Goal: Task Accomplishment & Management: Manage account settings

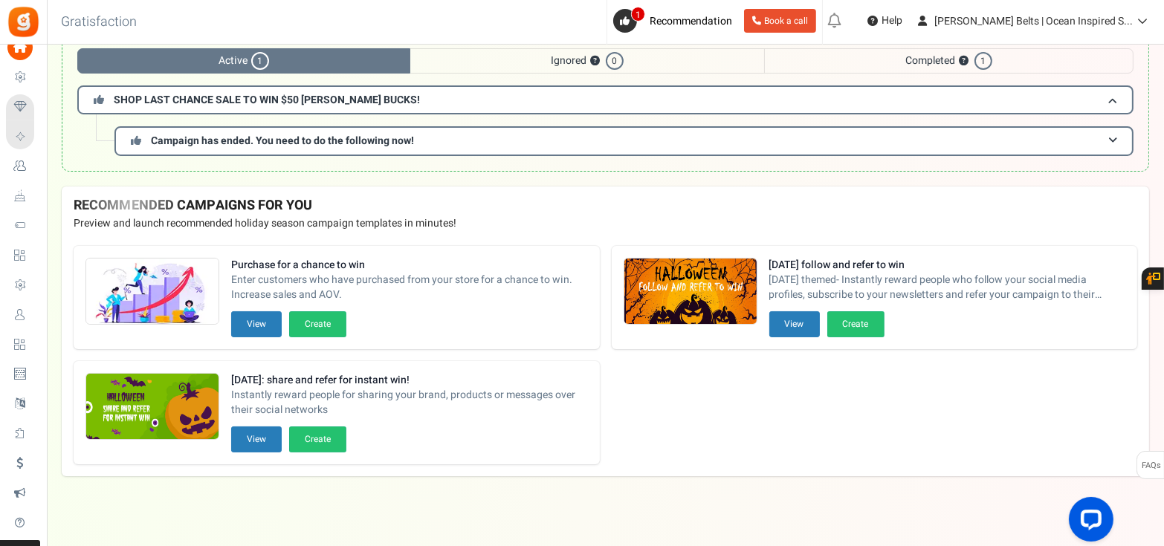
scroll to position [103, 0]
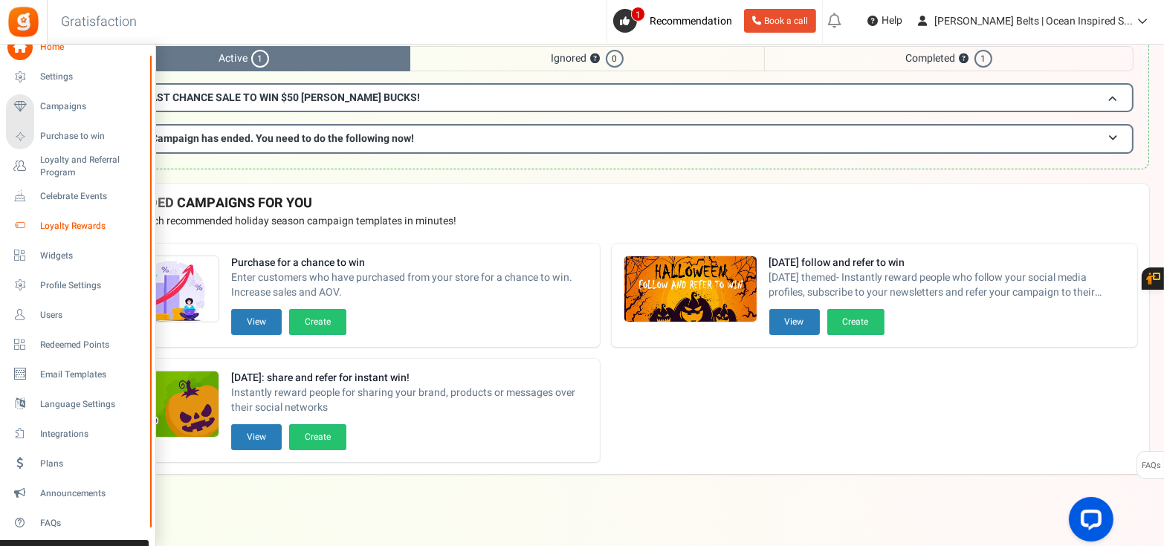
click at [64, 224] on span "Loyalty Rewards" at bounding box center [92, 226] width 104 height 13
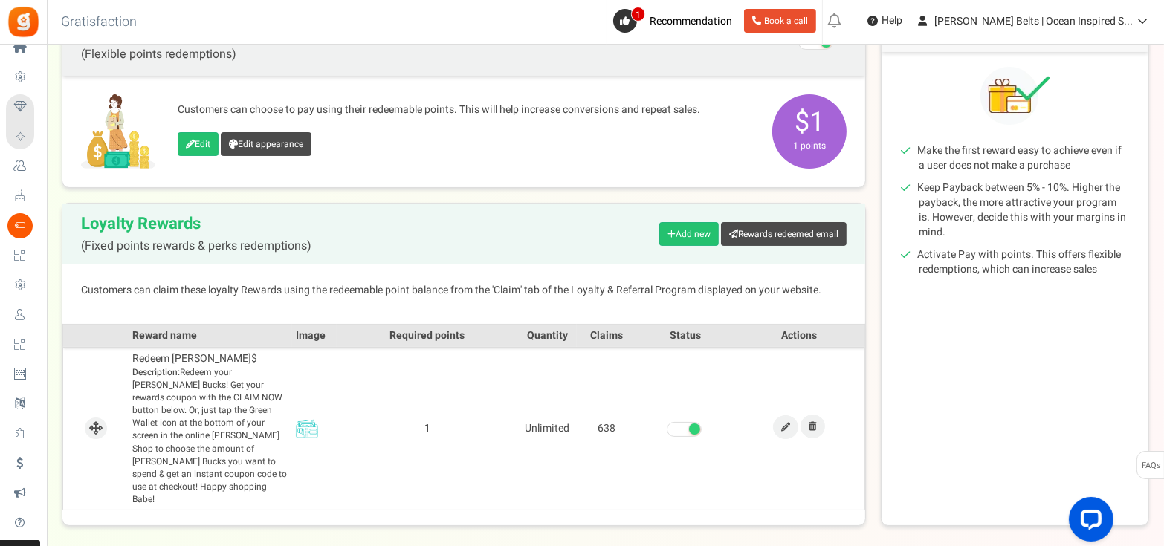
scroll to position [186, 0]
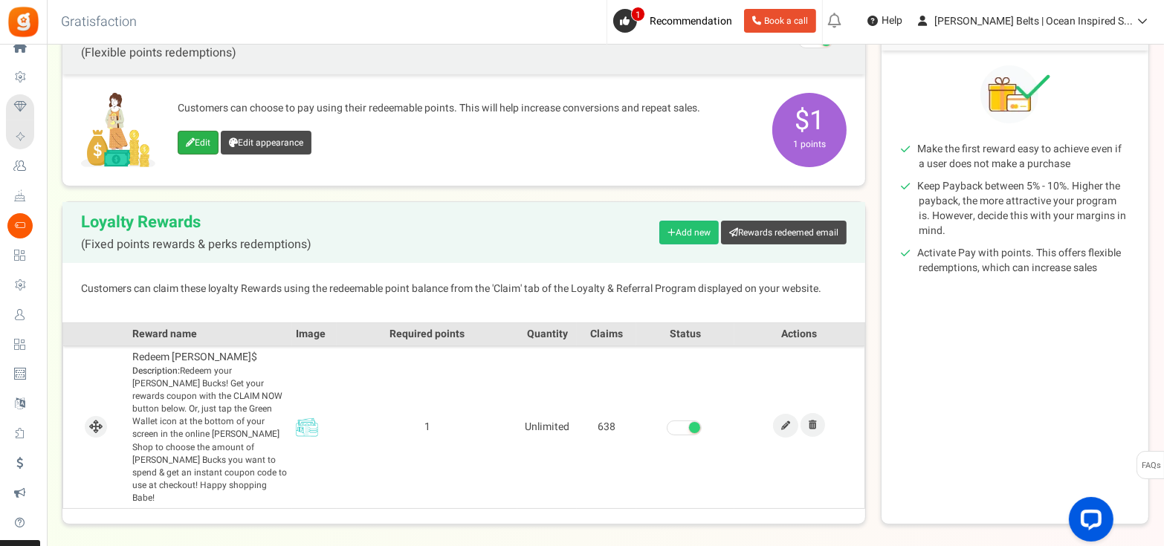
click at [189, 149] on link "Edit" at bounding box center [198, 143] width 41 height 24
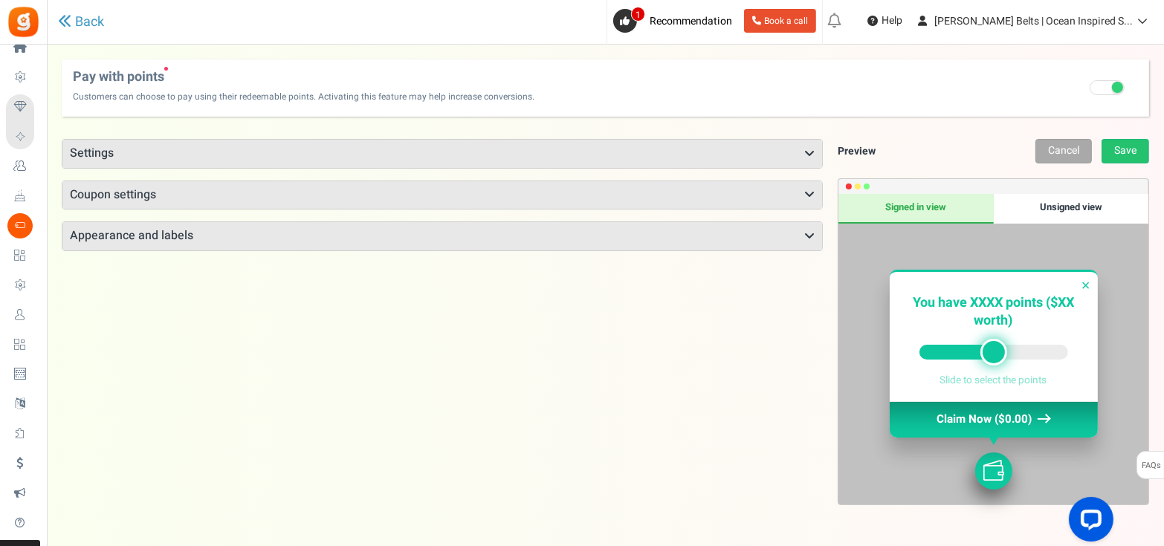
click at [348, 152] on h3 "Settings" at bounding box center [442, 154] width 760 height 28
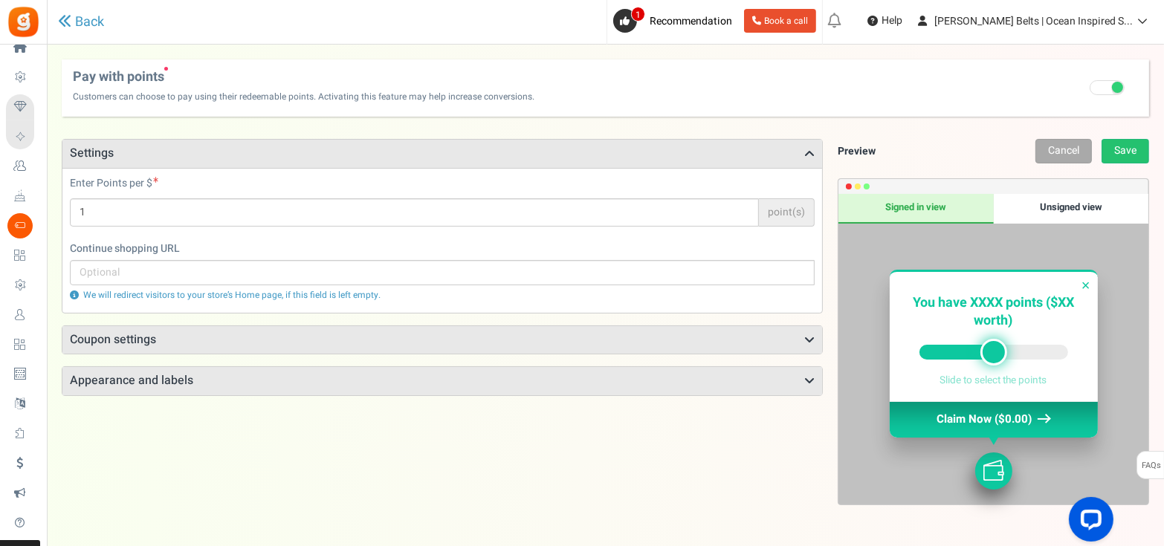
click at [344, 333] on h3 "Coupon settings" at bounding box center [442, 340] width 760 height 28
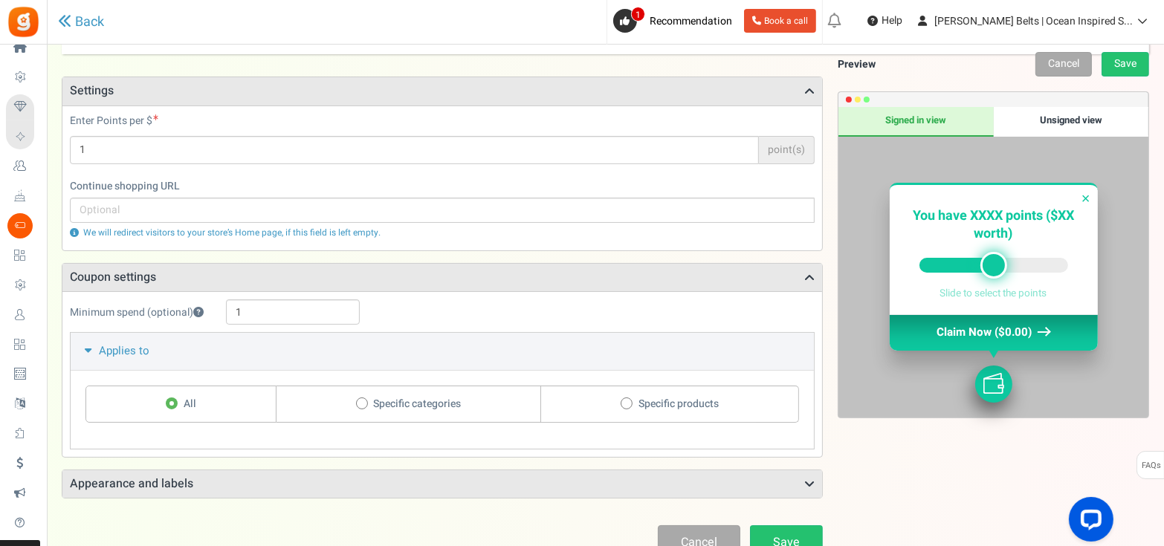
scroll to position [163, 0]
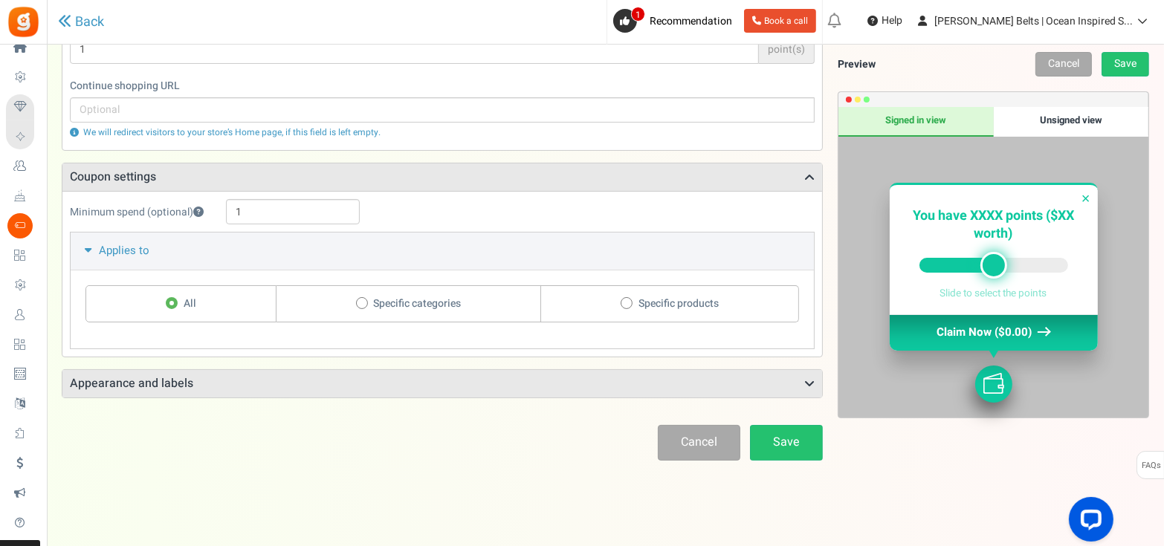
click at [378, 378] on h3 "Appearance and labels" at bounding box center [442, 384] width 760 height 28
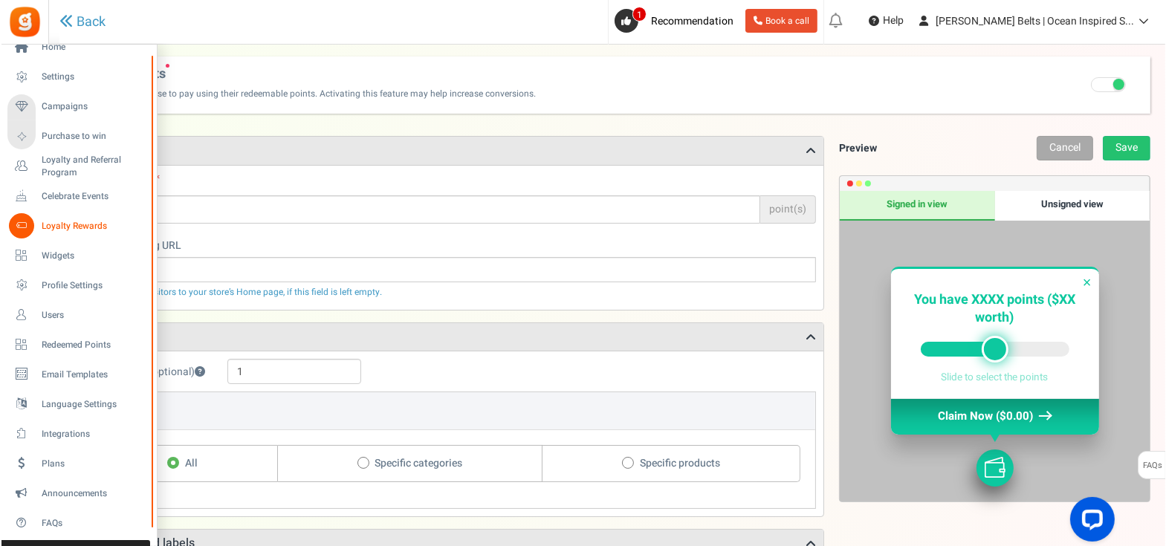
scroll to position [0, 0]
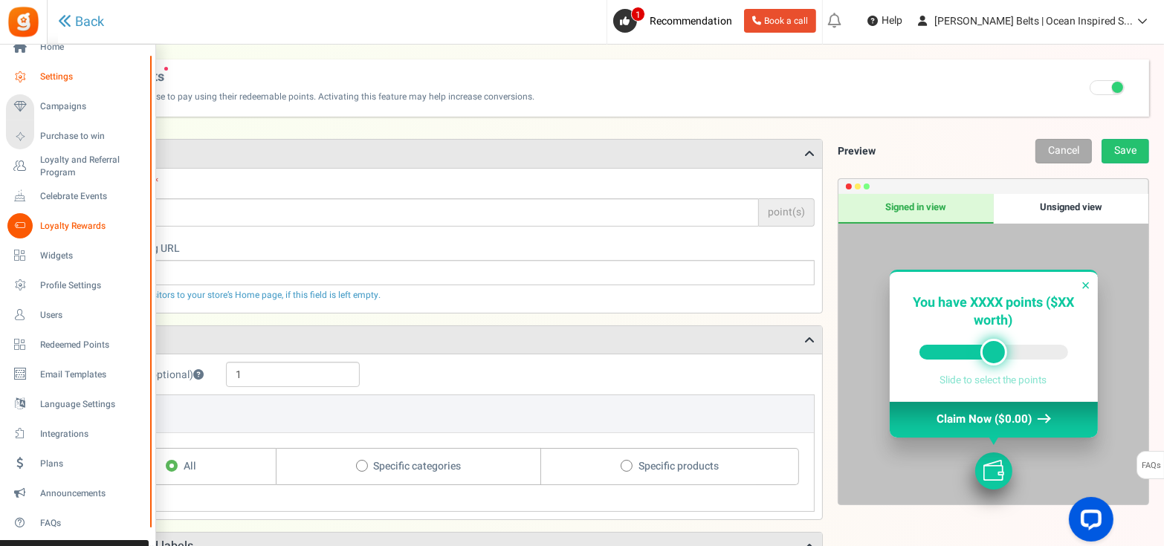
click at [76, 77] on span "Settings" at bounding box center [92, 77] width 104 height 13
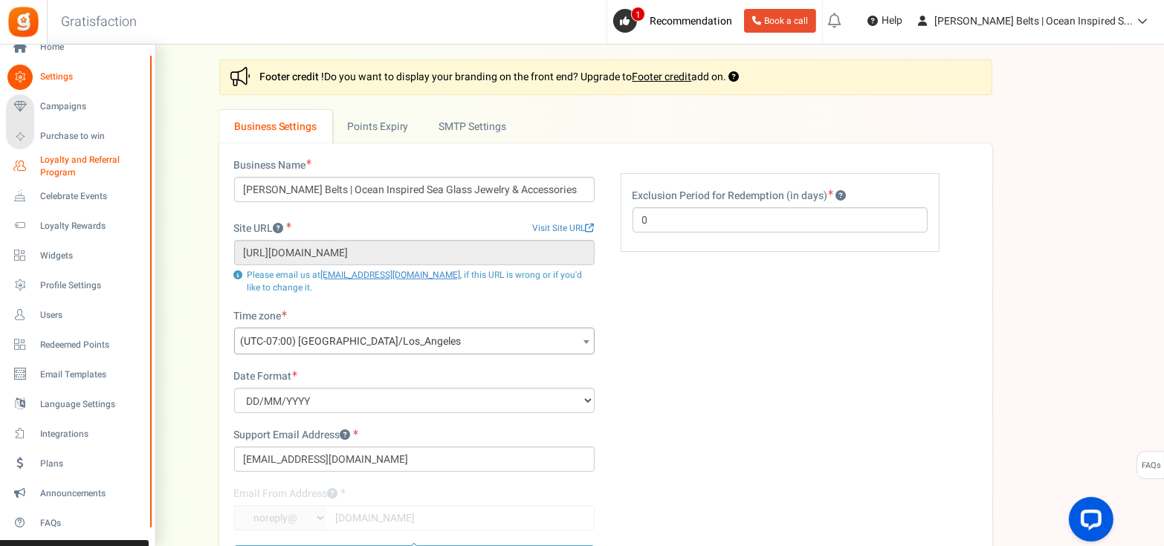
click at [62, 160] on span "Loyalty and Referral Program" at bounding box center [94, 166] width 109 height 25
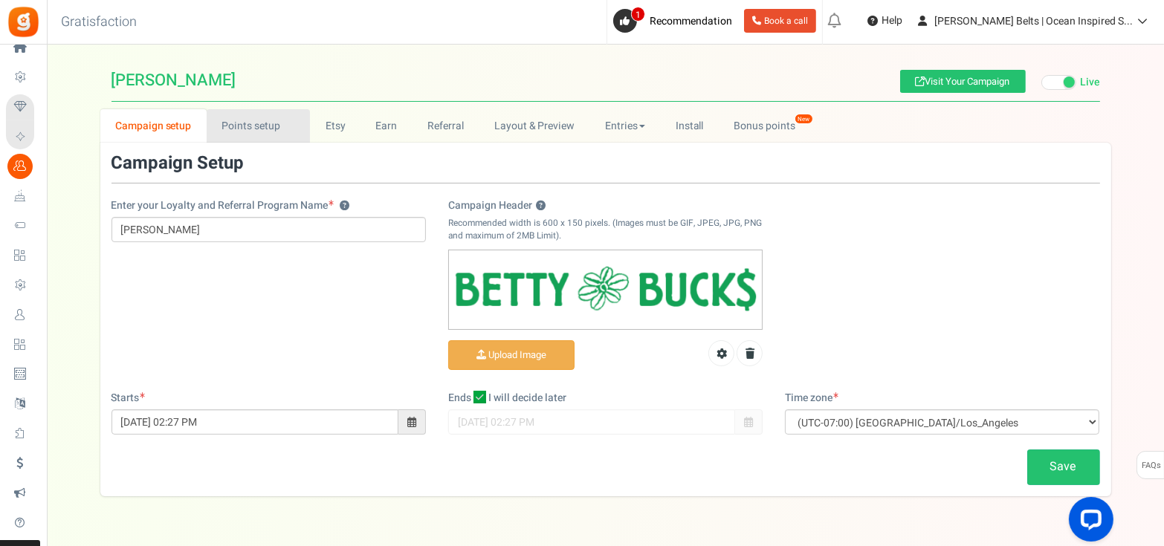
click at [245, 112] on link "Points setup New" at bounding box center [258, 125] width 103 height 33
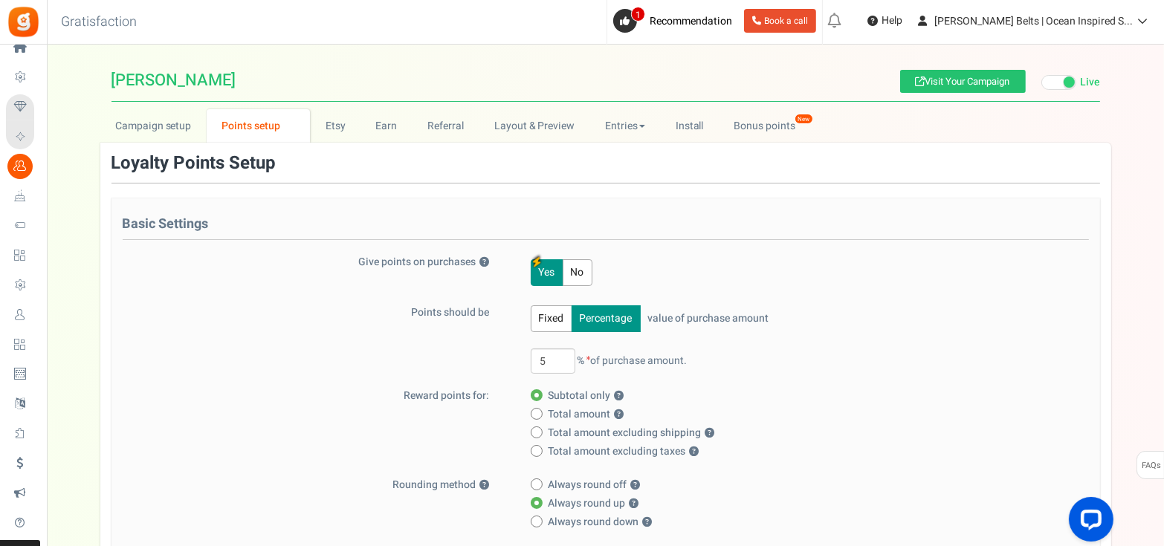
scroll to position [368, 0]
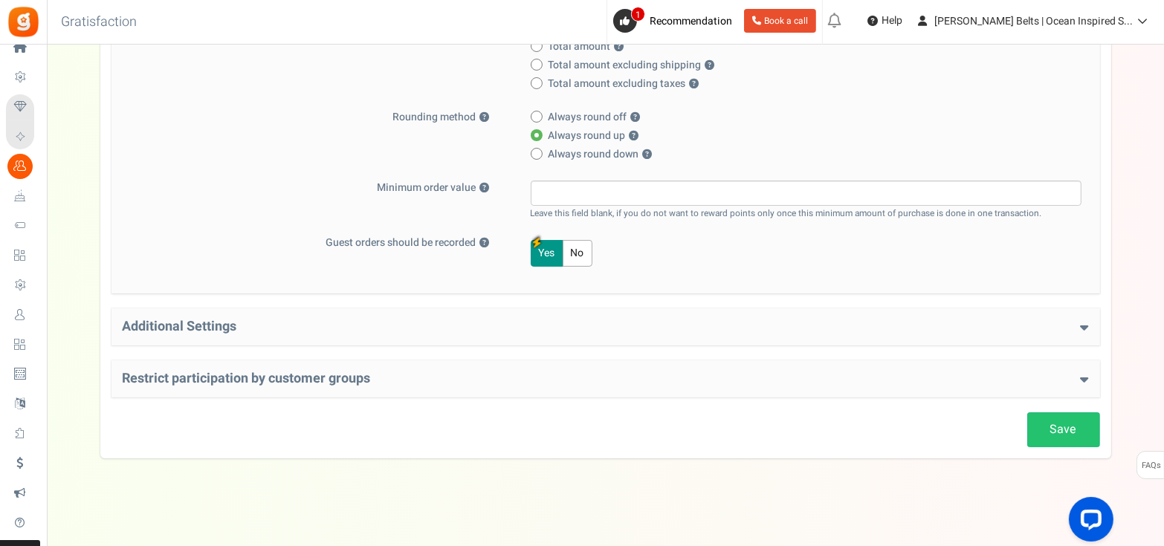
click at [445, 326] on h4 "Additional Settings" at bounding box center [606, 327] width 966 height 15
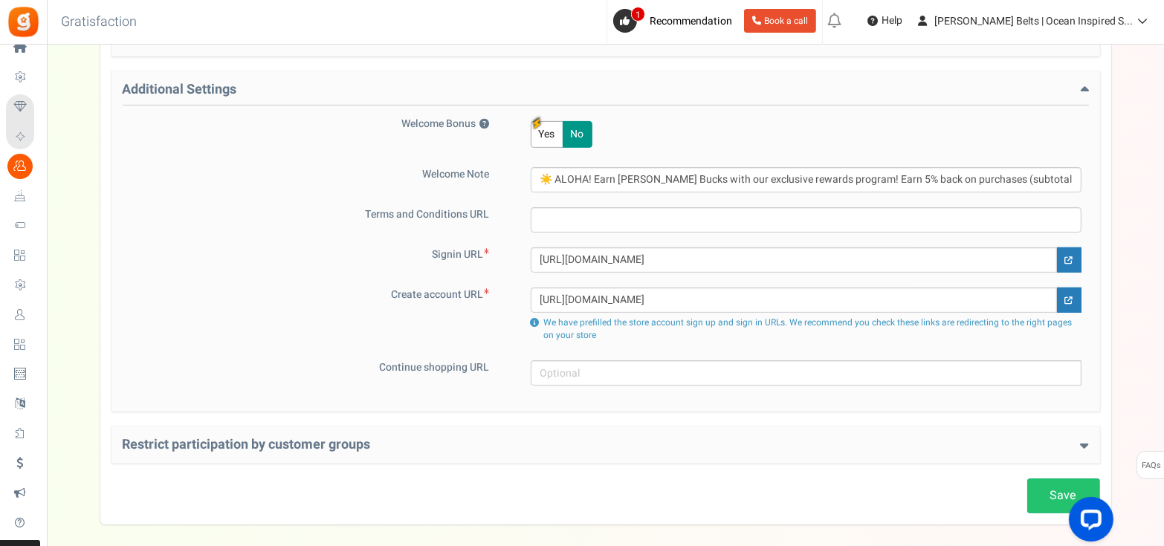
scroll to position [647, 0]
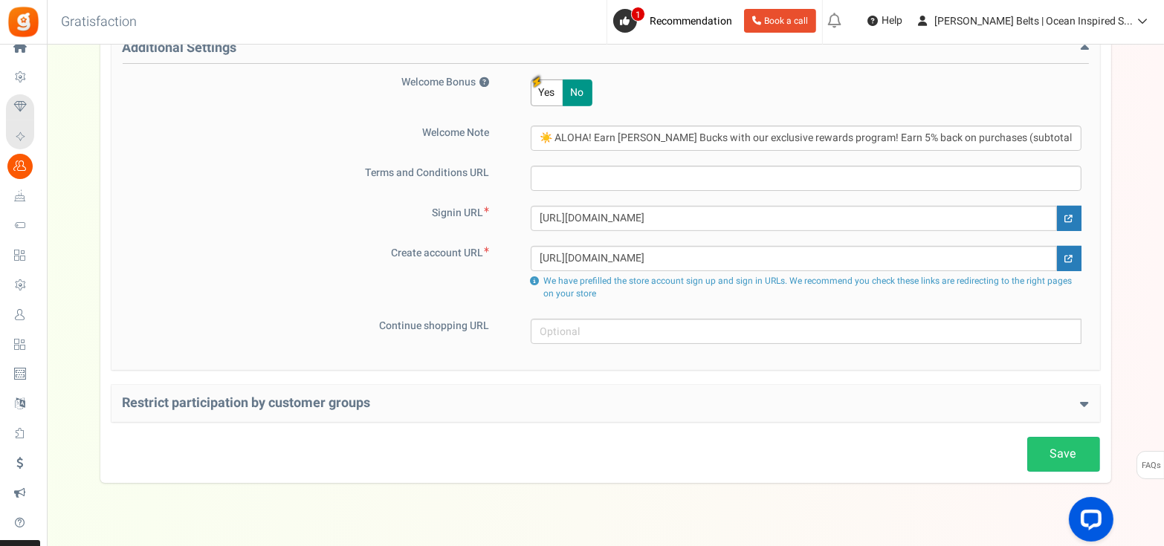
click at [351, 406] on h4 "Restrict participation by customer groups" at bounding box center [606, 403] width 966 height 15
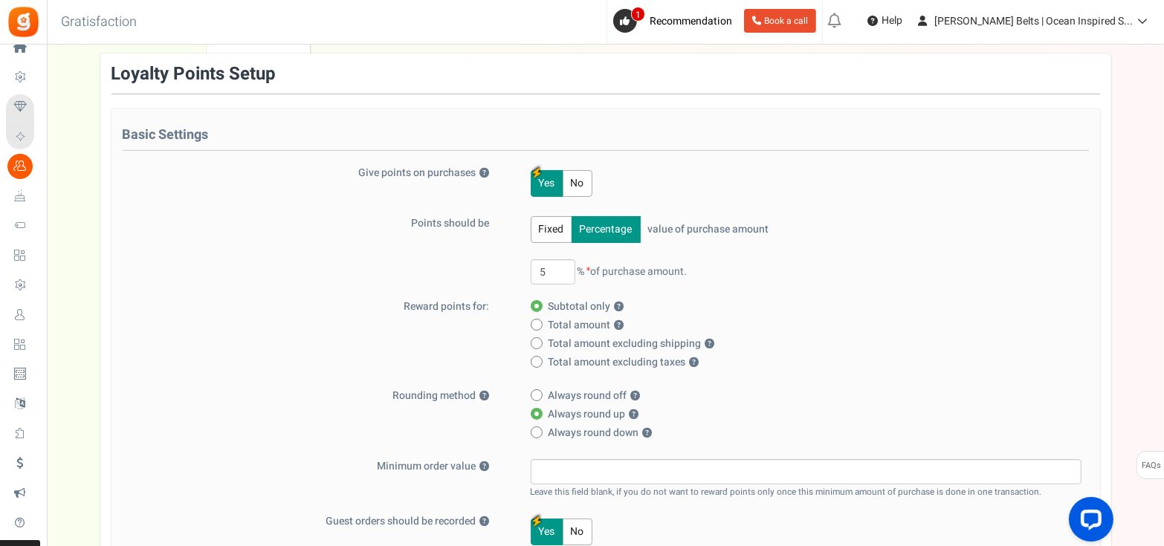
scroll to position [0, 0]
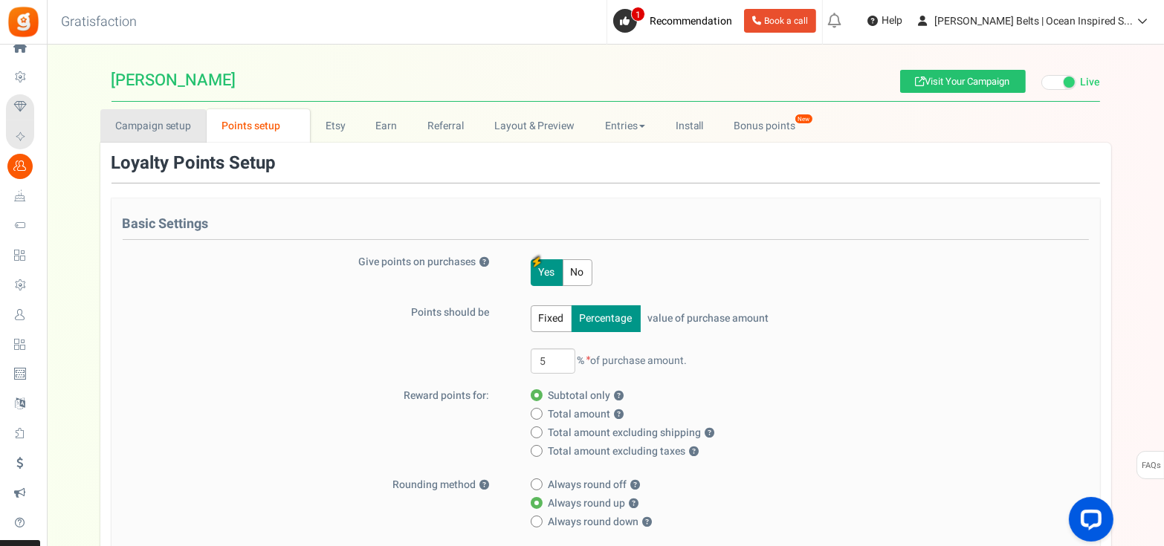
click at [155, 132] on link "Campaign setup" at bounding box center [153, 125] width 106 height 33
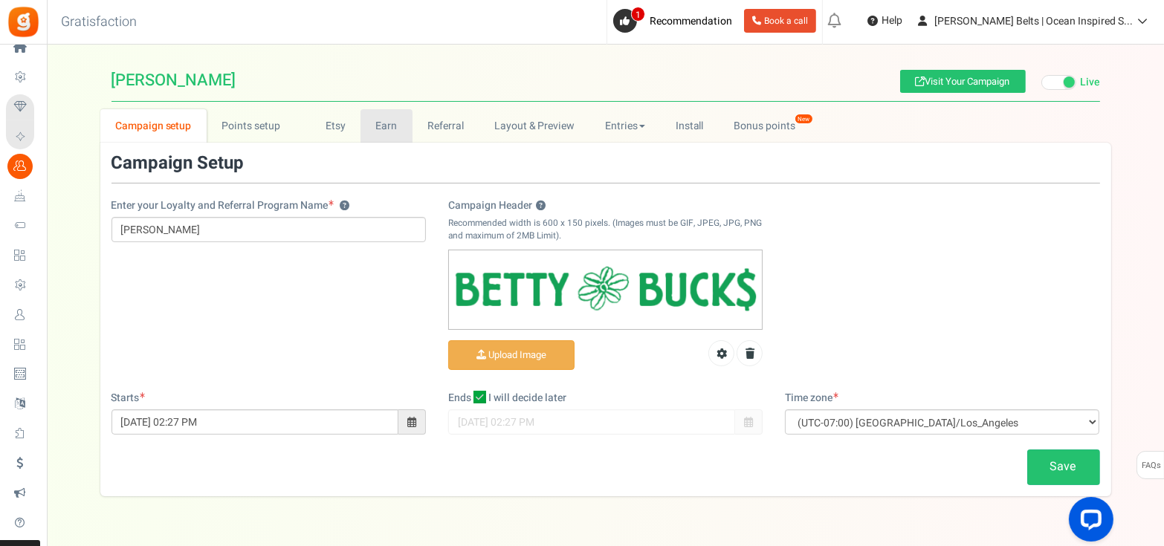
click at [381, 129] on link "Earn" at bounding box center [387, 125] width 52 height 33
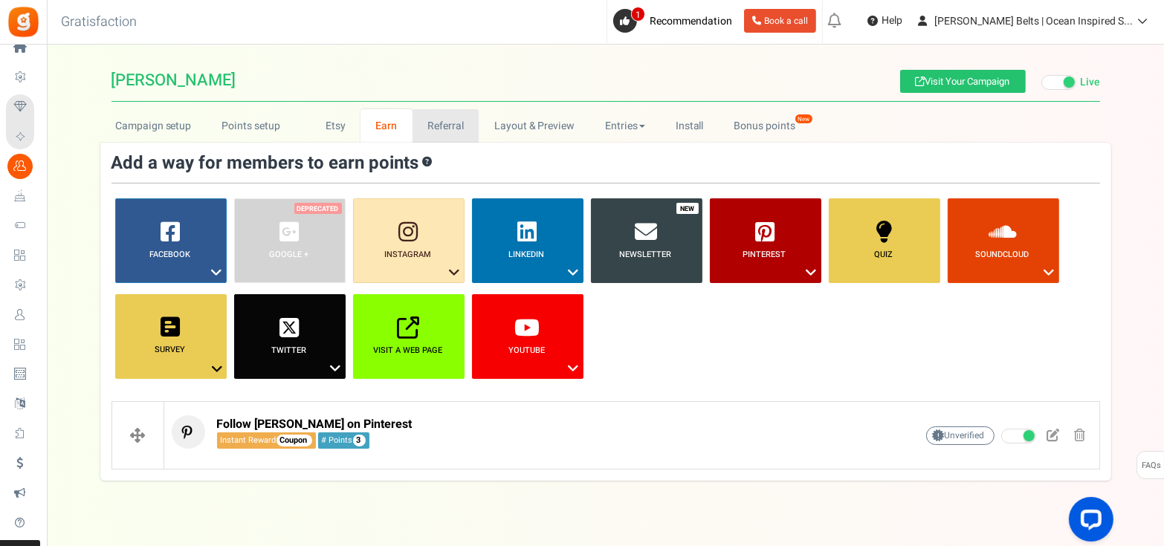
click at [421, 123] on link "Referral" at bounding box center [446, 125] width 67 height 33
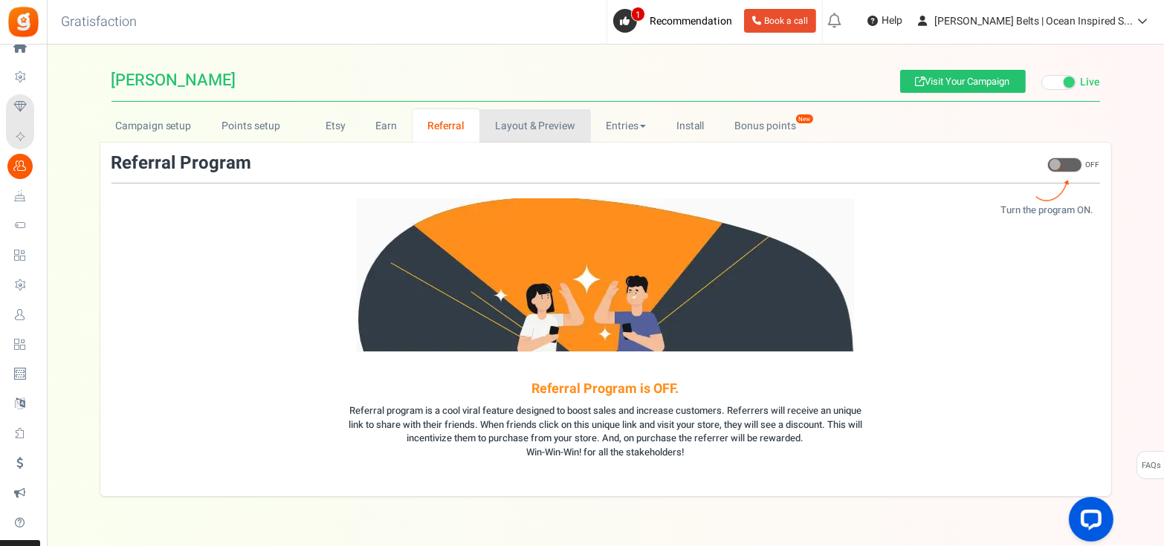
click at [507, 122] on link "Layout & Preview" at bounding box center [534, 125] width 111 height 33
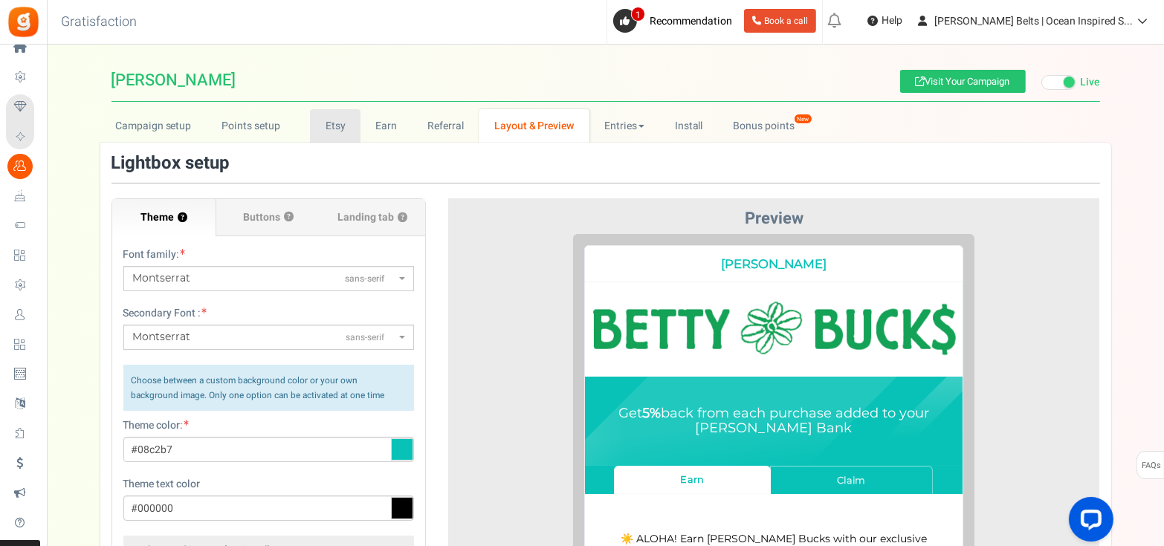
click at [357, 135] on link "Etsy" at bounding box center [335, 125] width 51 height 33
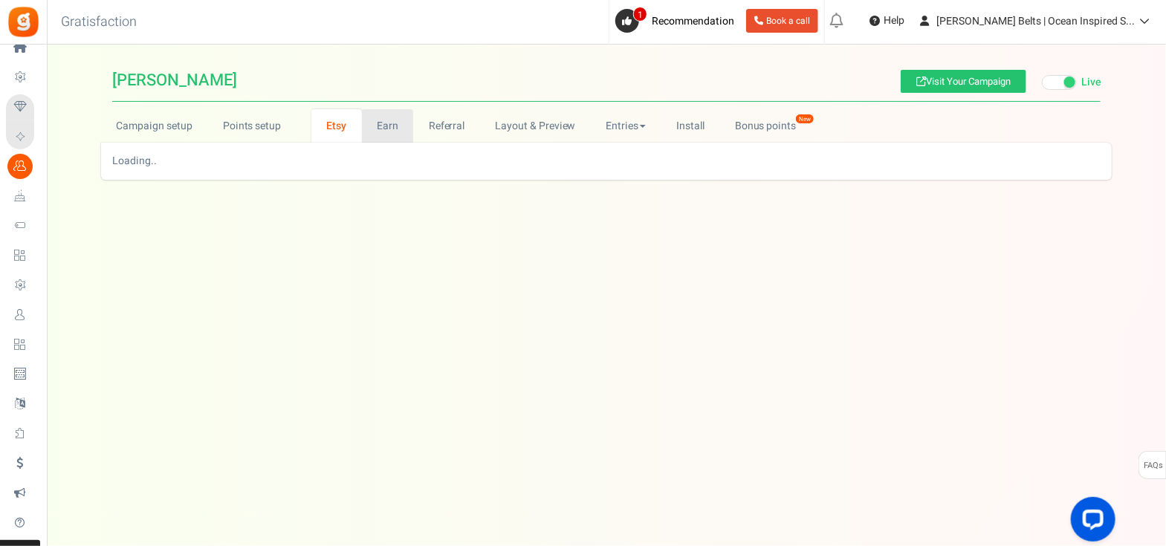
click at [392, 122] on link "Earn" at bounding box center [388, 125] width 52 height 33
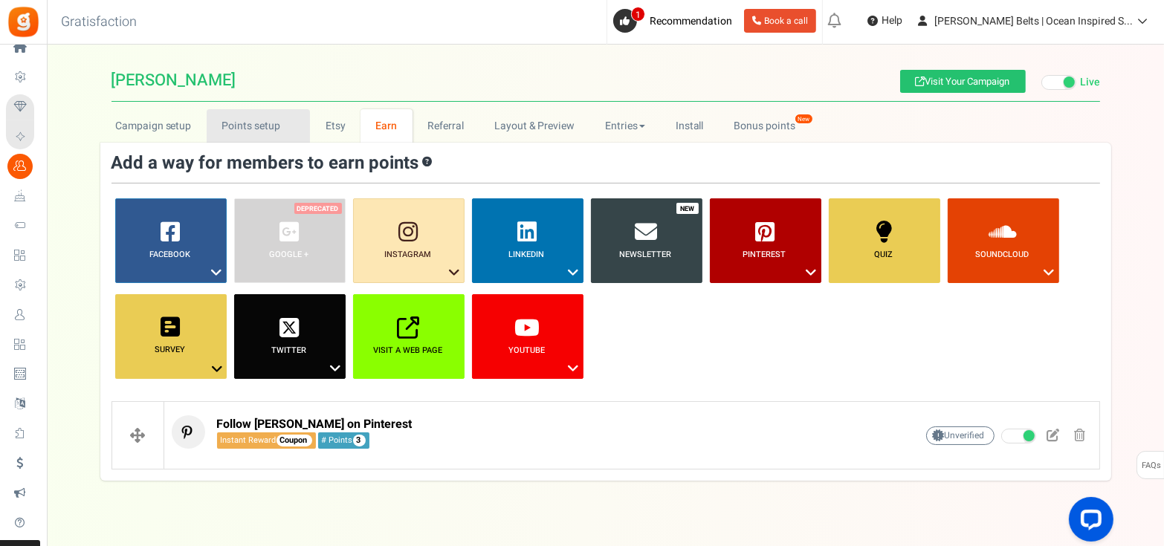
click at [264, 126] on link "Points setup New" at bounding box center [258, 125] width 103 height 33
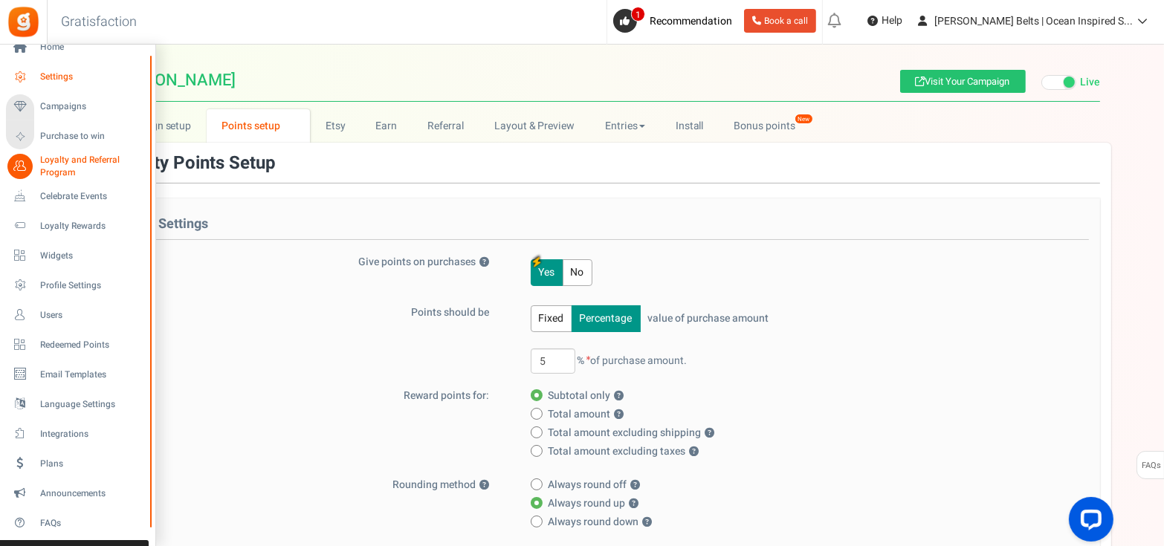
click at [71, 78] on span "Settings" at bounding box center [92, 77] width 104 height 13
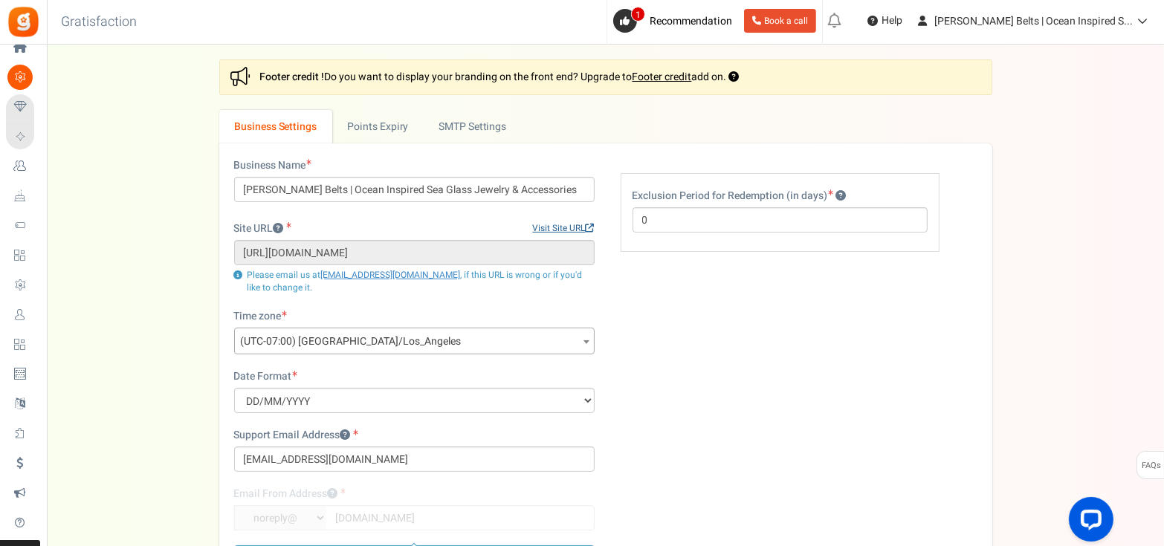
click at [549, 222] on link "Visit Site URL" at bounding box center [564, 228] width 62 height 13
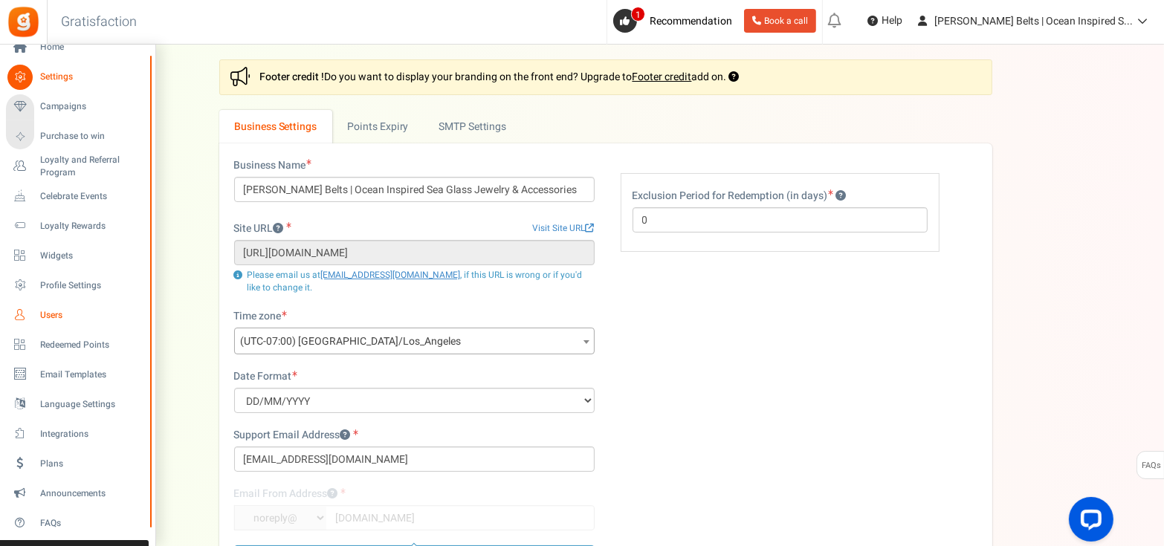
click at [61, 314] on span "Users" at bounding box center [92, 315] width 104 height 13
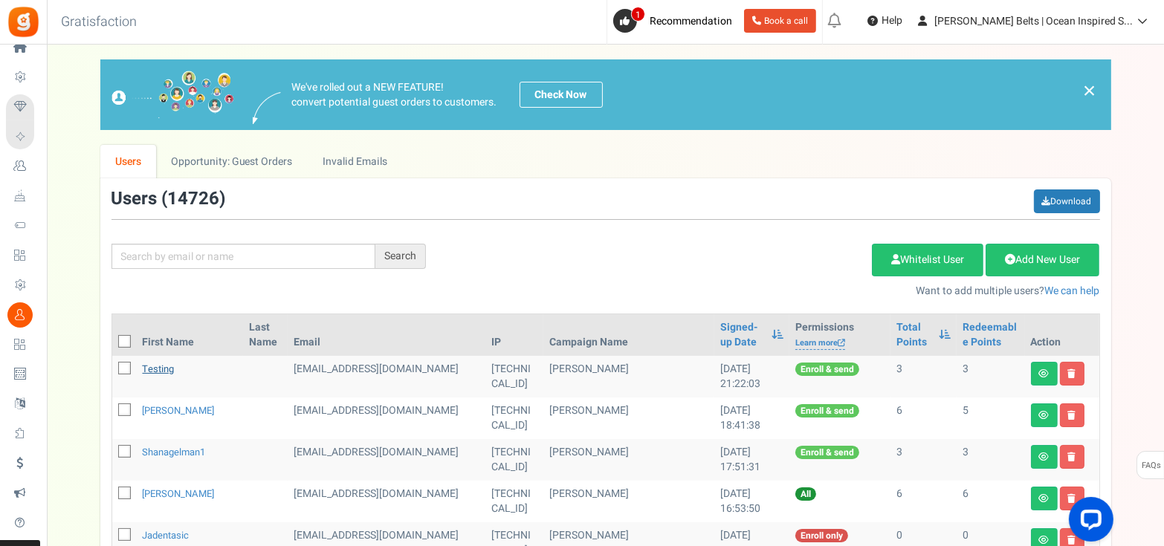
click at [155, 363] on link "testing" at bounding box center [159, 369] width 32 height 14
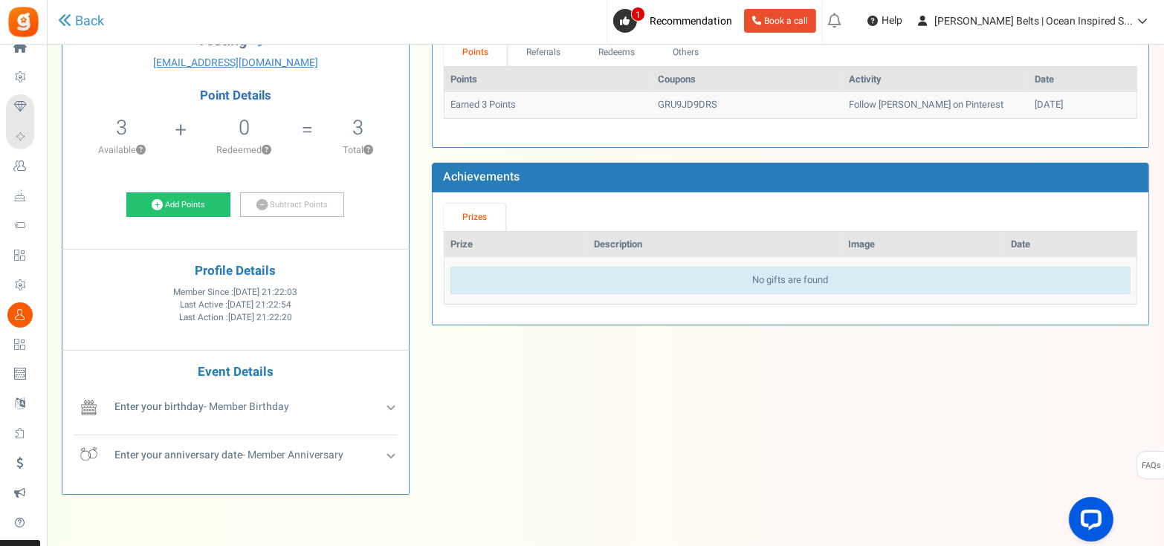
scroll to position [15, 0]
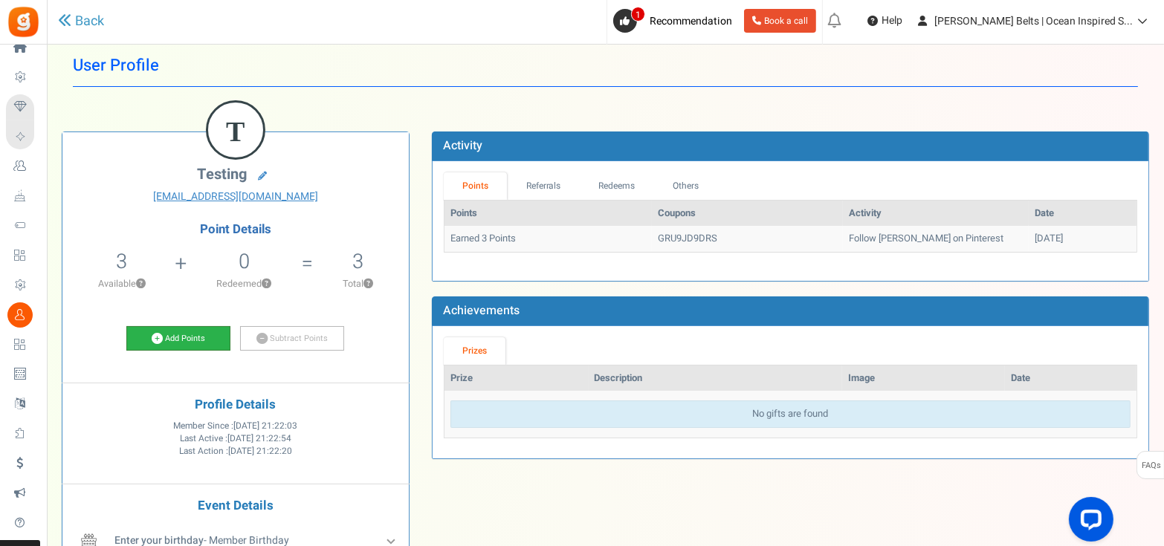
click at [202, 336] on link "Add Points" at bounding box center [178, 338] width 104 height 25
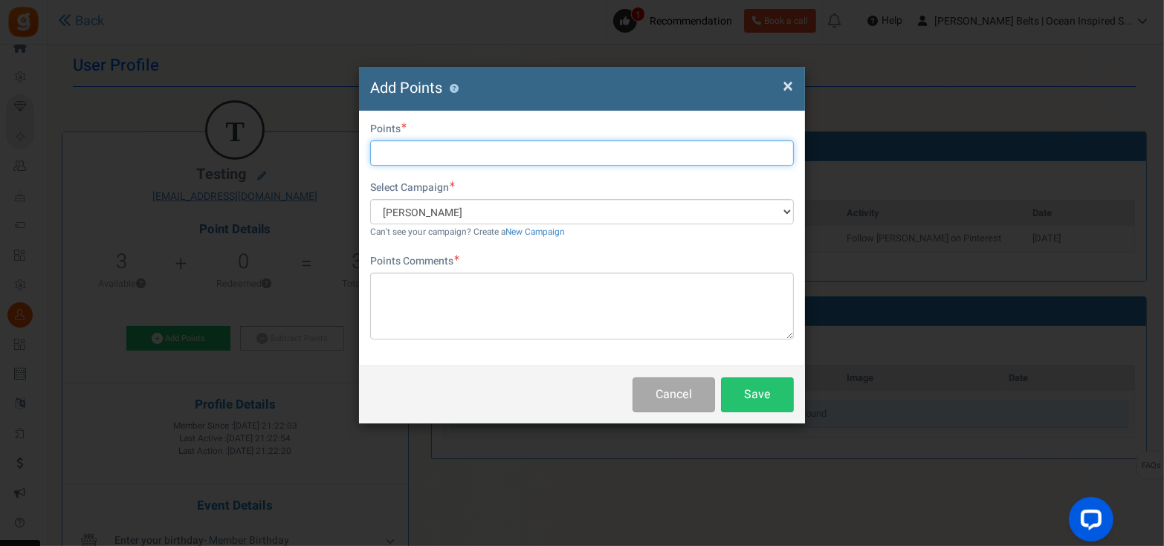
click at [485, 160] on input "text" at bounding box center [582, 152] width 424 height 25
type input "10"
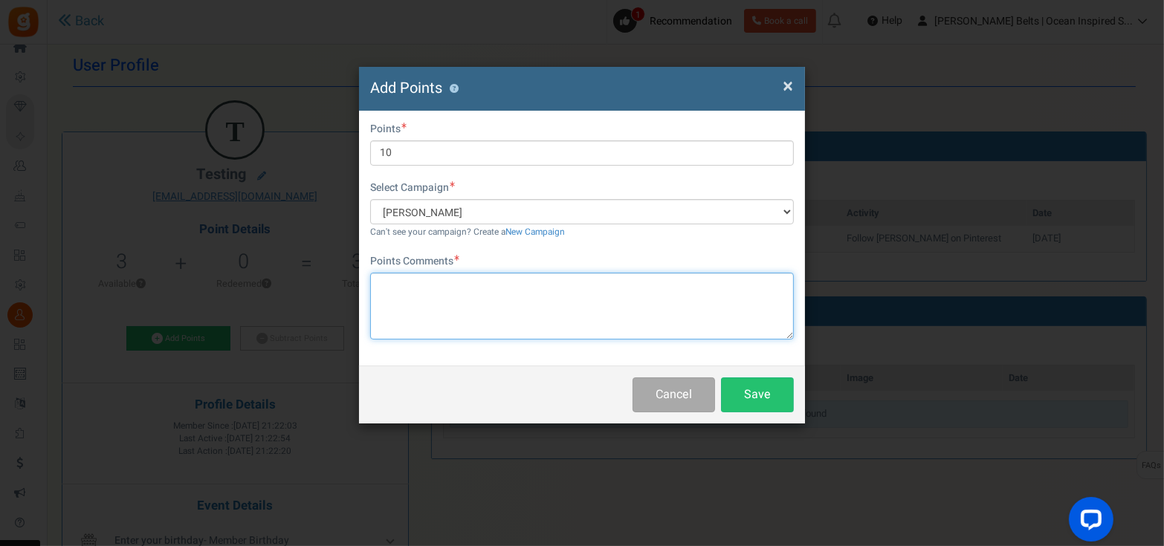
click at [518, 293] on textarea at bounding box center [582, 306] width 424 height 67
type textarea "test"
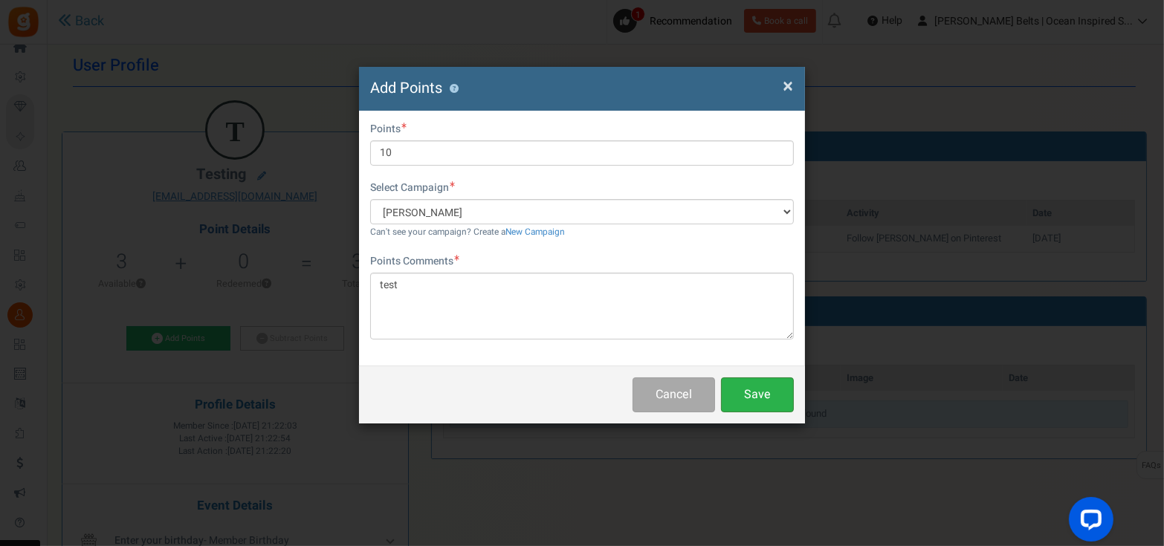
click at [747, 387] on button "Save" at bounding box center [757, 395] width 73 height 35
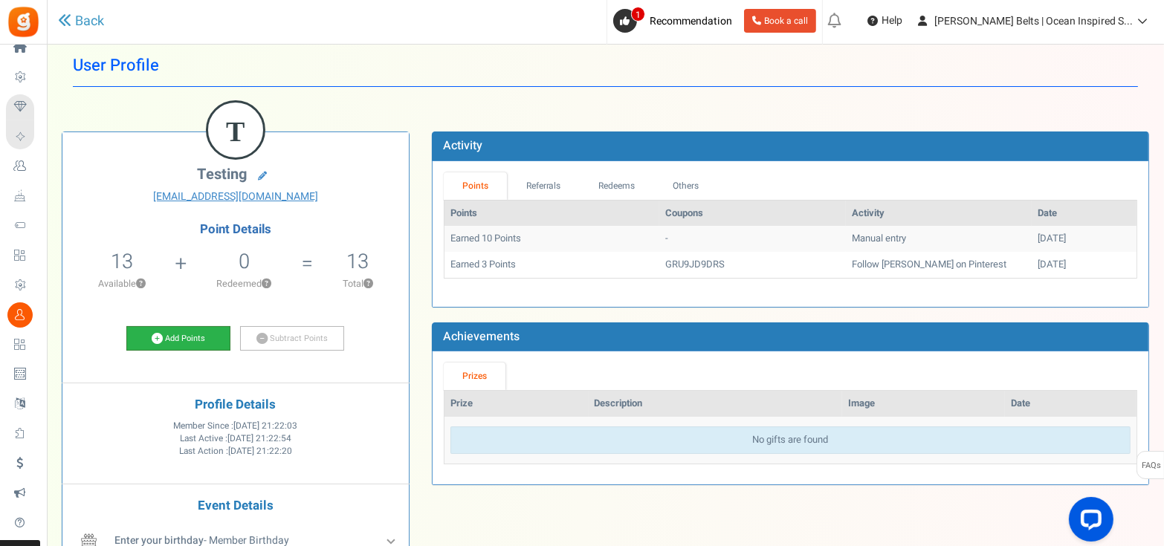
click at [189, 334] on link "Add Points" at bounding box center [178, 338] width 104 height 25
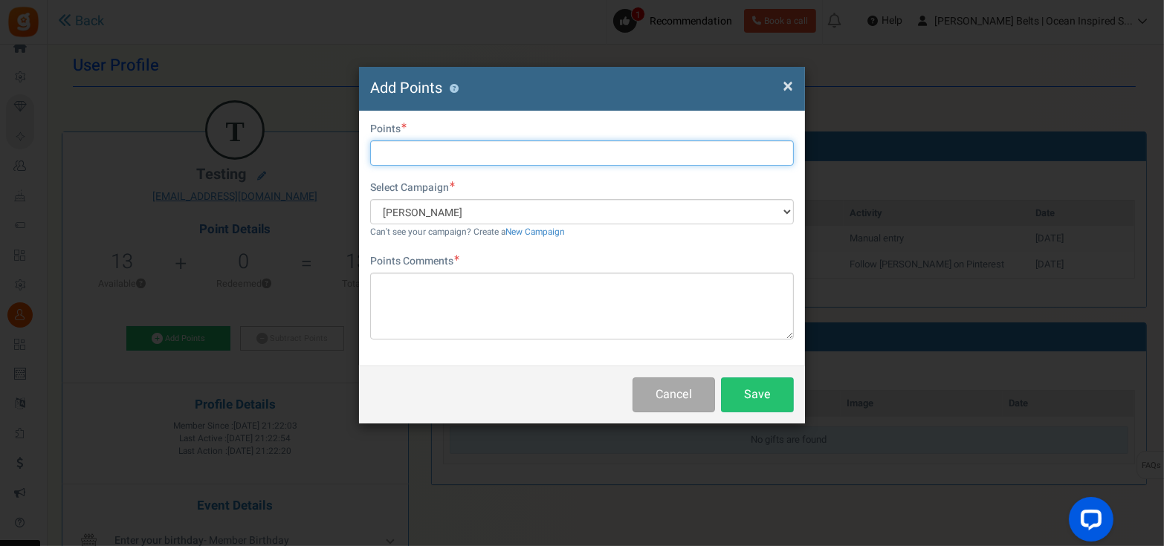
click at [486, 153] on input "text" at bounding box center [582, 152] width 424 height 25
type input "5"
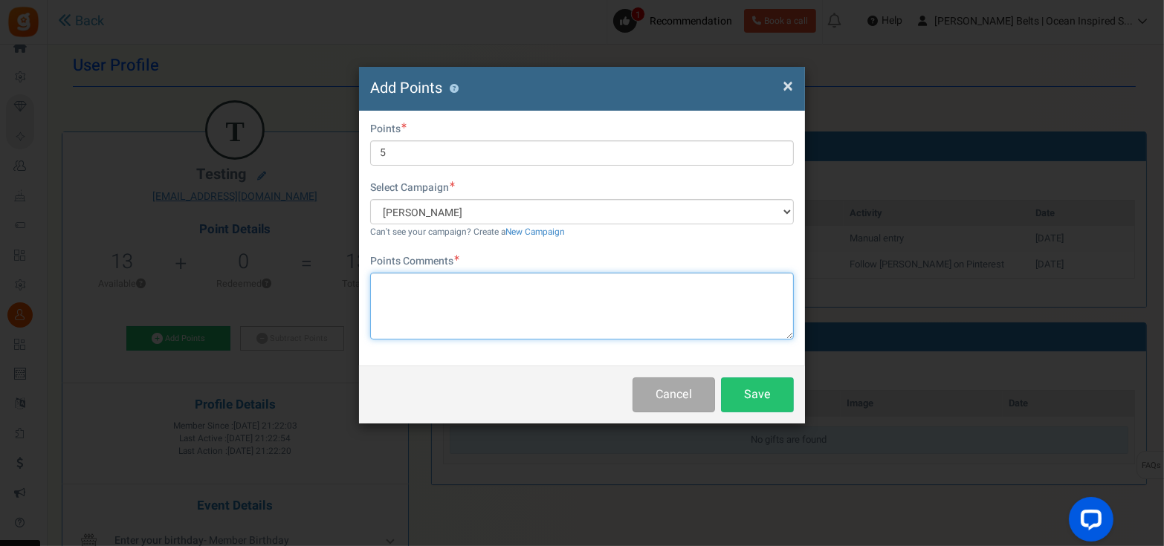
click at [471, 299] on textarea at bounding box center [582, 306] width 424 height 67
type textarea "test2"
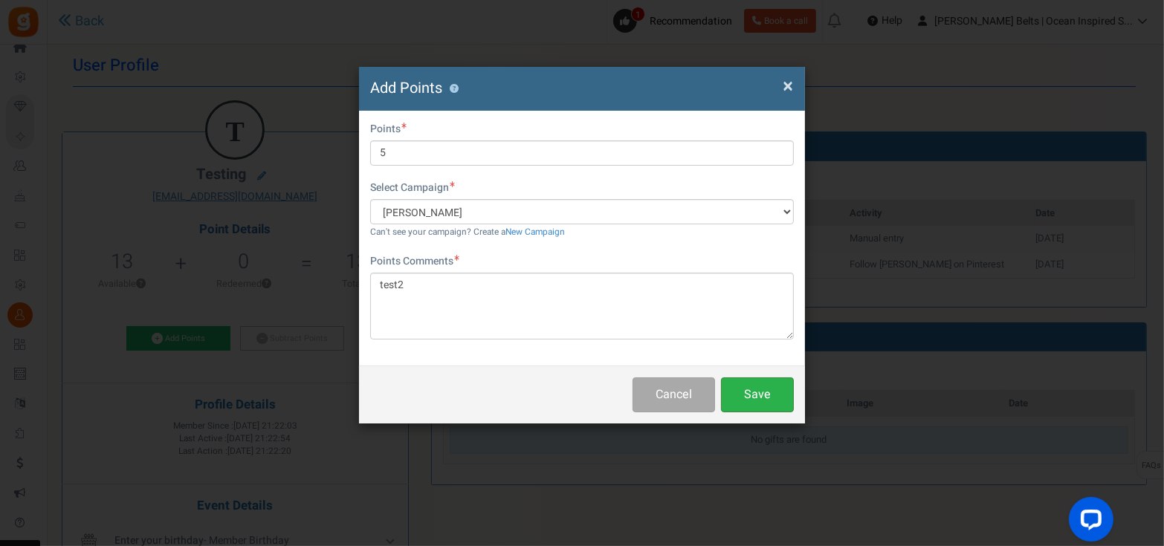
click at [756, 394] on button "Save" at bounding box center [757, 395] width 73 height 35
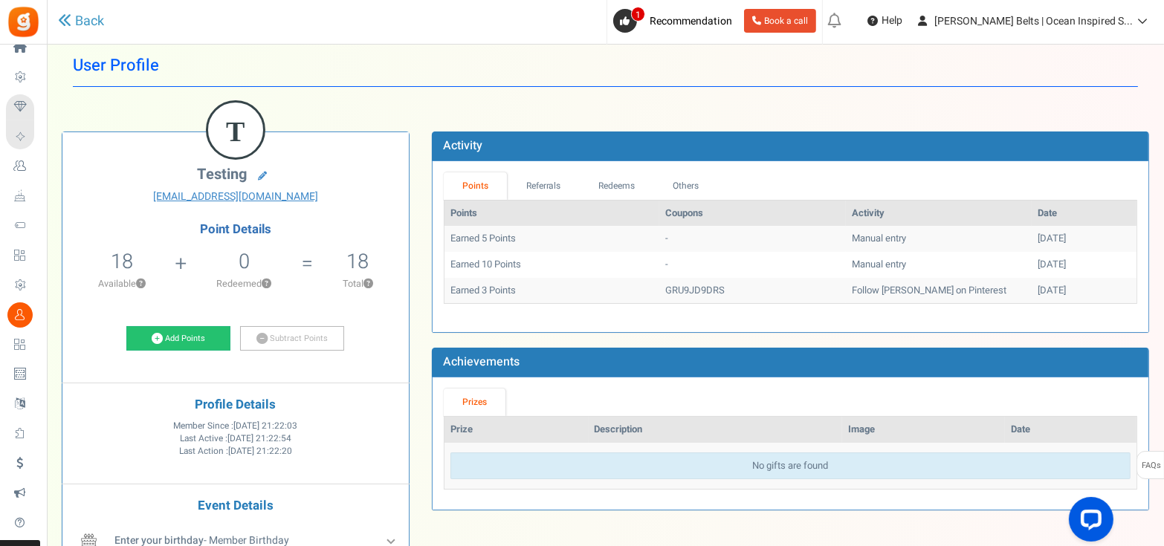
click at [0, 0] on span "Users" at bounding box center [0, 0] width 0 height 0
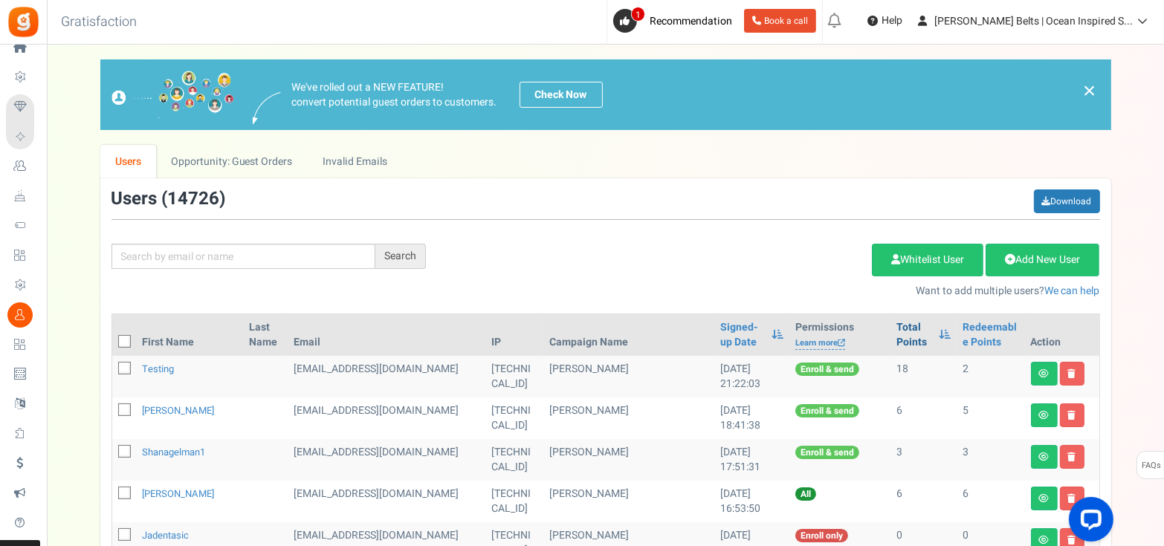
click at [896, 326] on link "Total Points" at bounding box center [913, 335] width 35 height 30
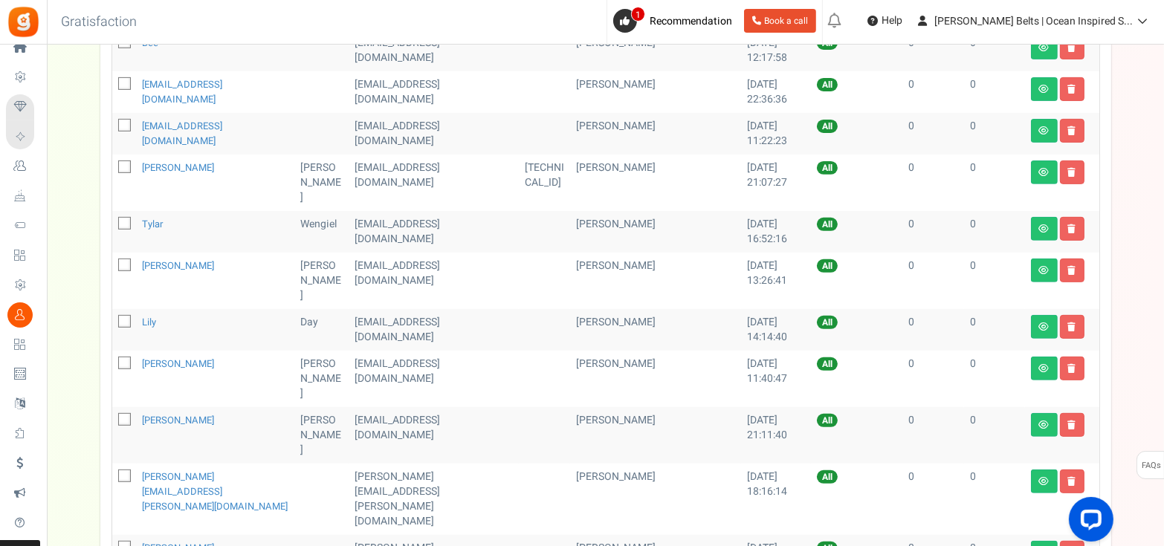
scroll to position [782, 0]
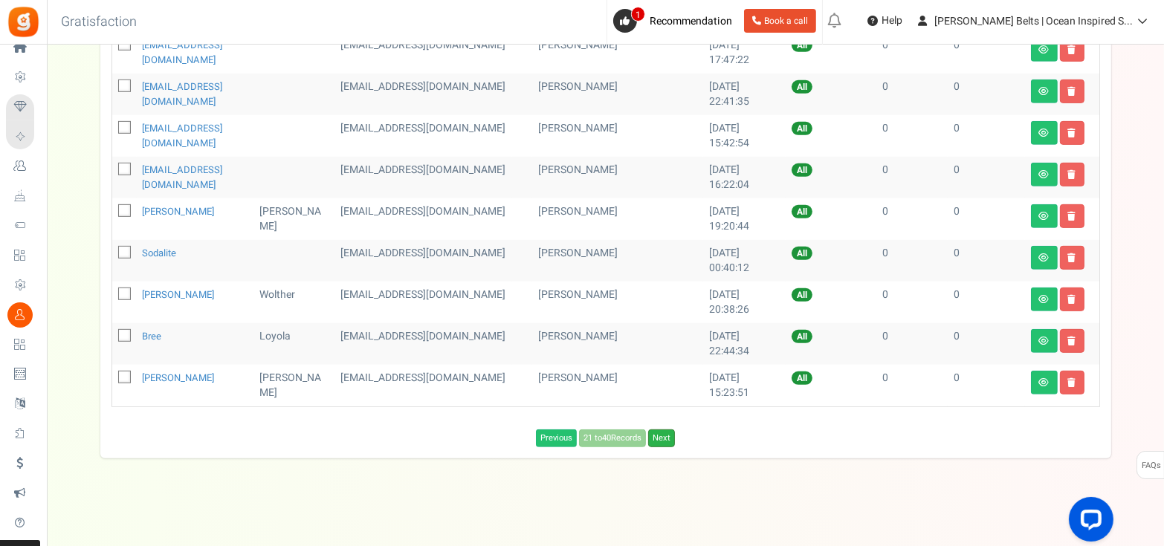
click at [665, 433] on link "Next" at bounding box center [661, 439] width 27 height 18
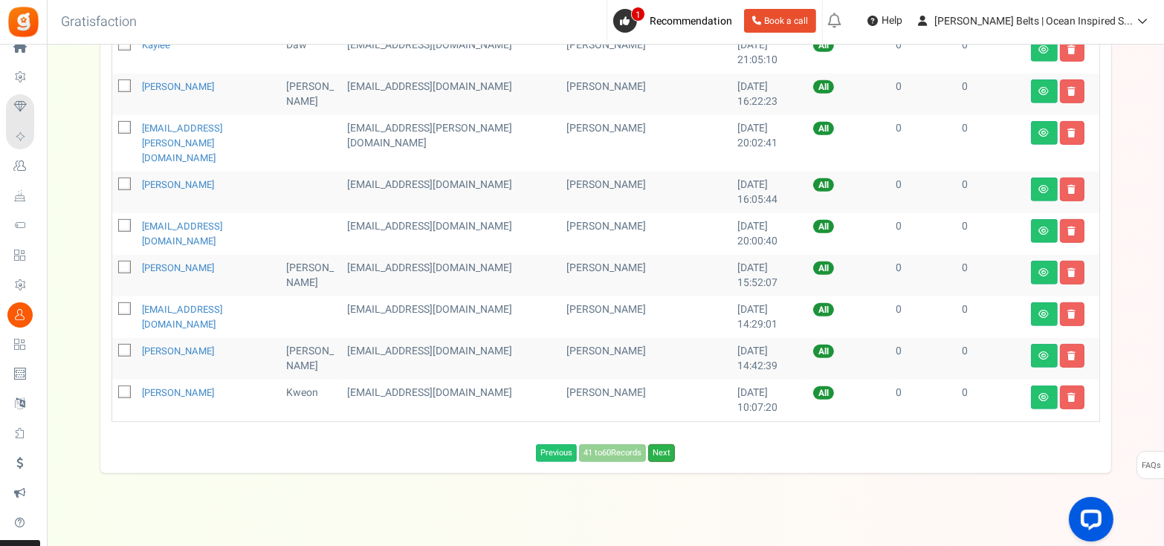
click at [665, 445] on link "Next" at bounding box center [661, 454] width 27 height 18
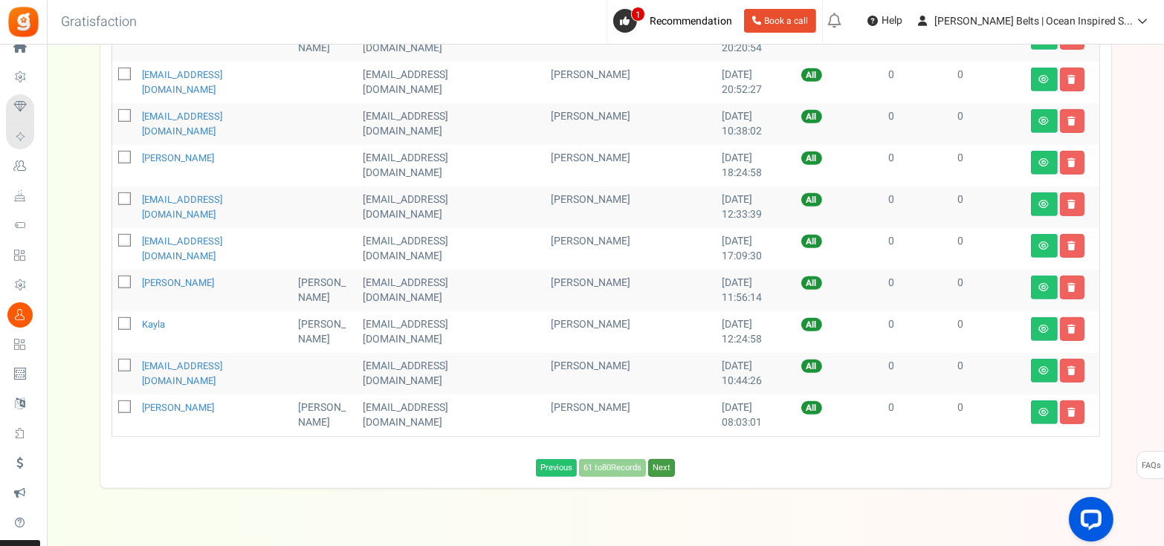
click at [665, 459] on link "Next" at bounding box center [661, 468] width 27 height 18
